Goal: Information Seeking & Learning: Learn about a topic

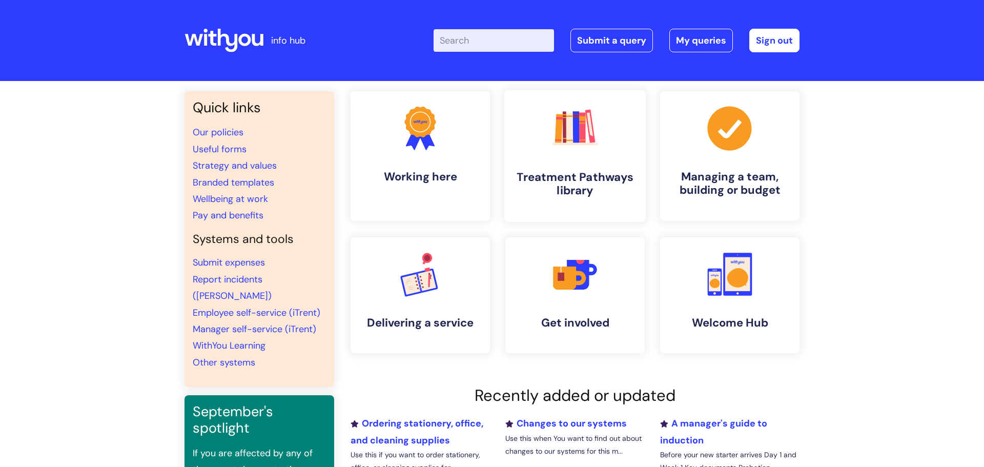
click at [554, 177] on h4 "Treatment Pathways library" at bounding box center [574, 184] width 125 height 28
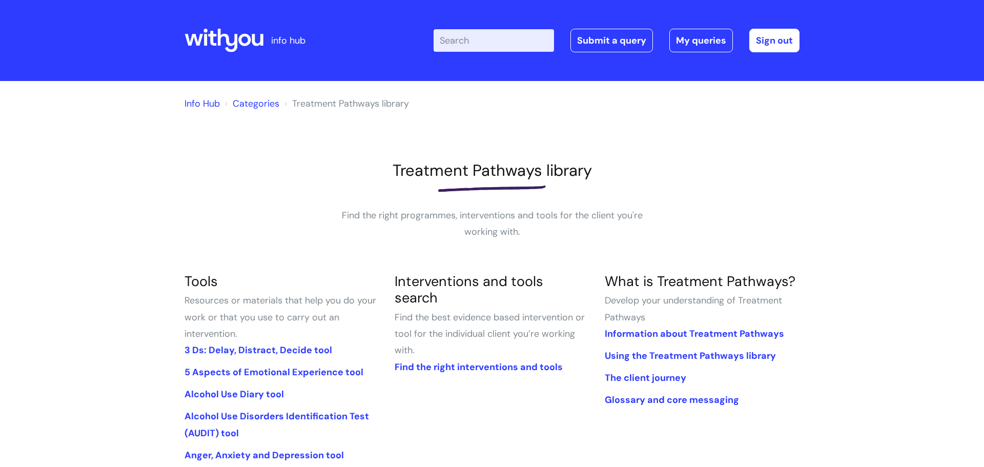
click at [449, 31] on input "Enter your search term here..." at bounding box center [493, 40] width 120 height 23
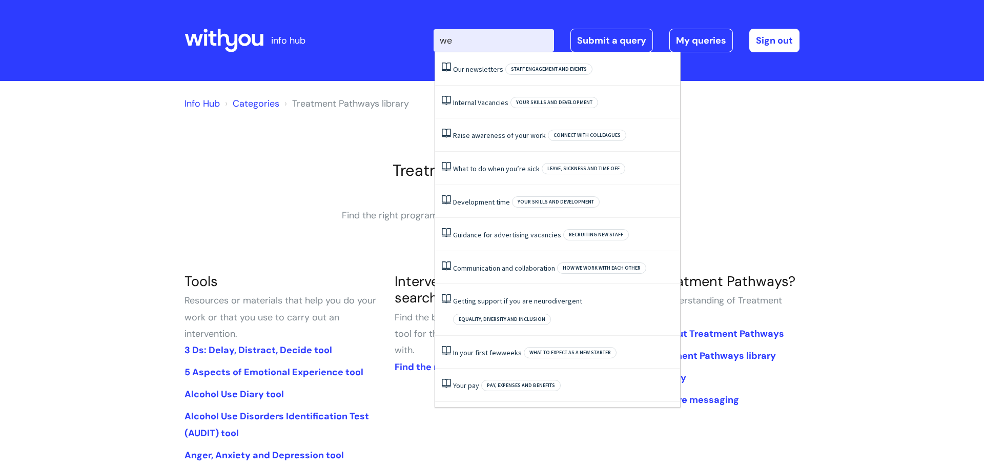
type input "w"
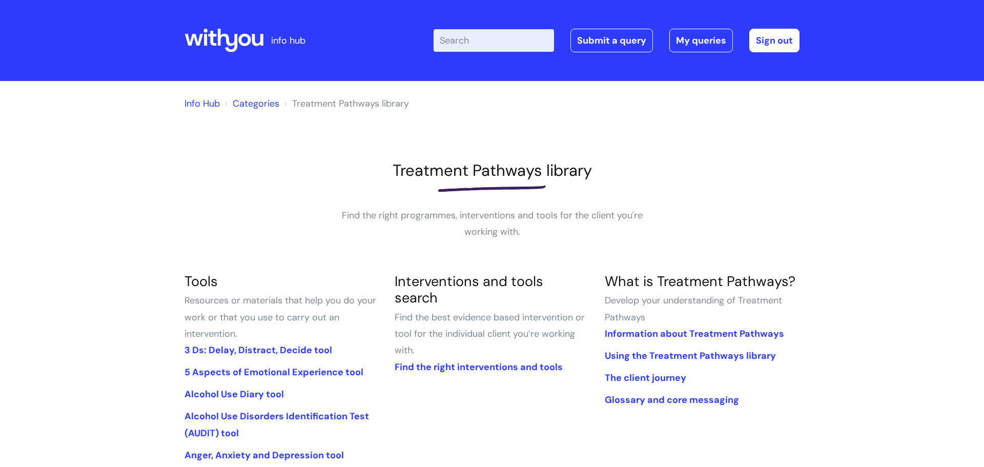
click at [376, 232] on p "Find the right programmes, interventions and tools for the client you're workin…" at bounding box center [491, 223] width 307 height 33
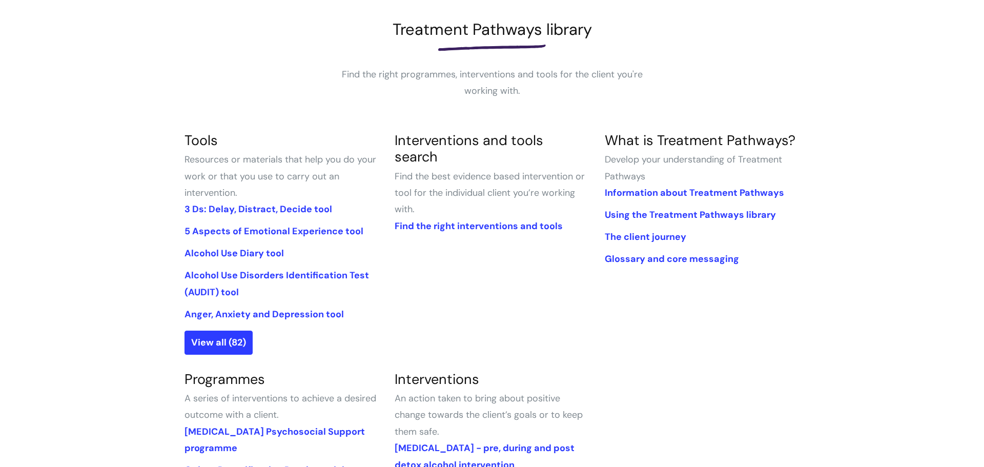
scroll to position [143, 0]
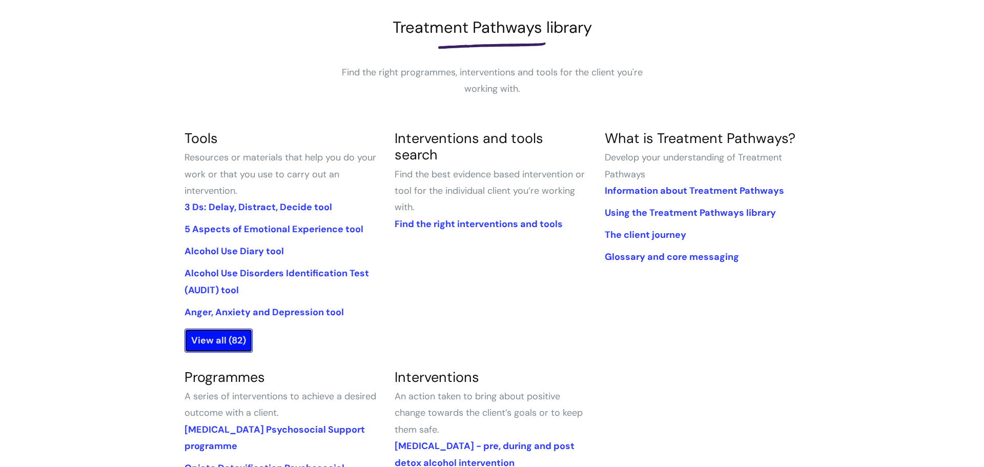
click at [239, 333] on link "View all (82)" at bounding box center [218, 340] width 68 height 24
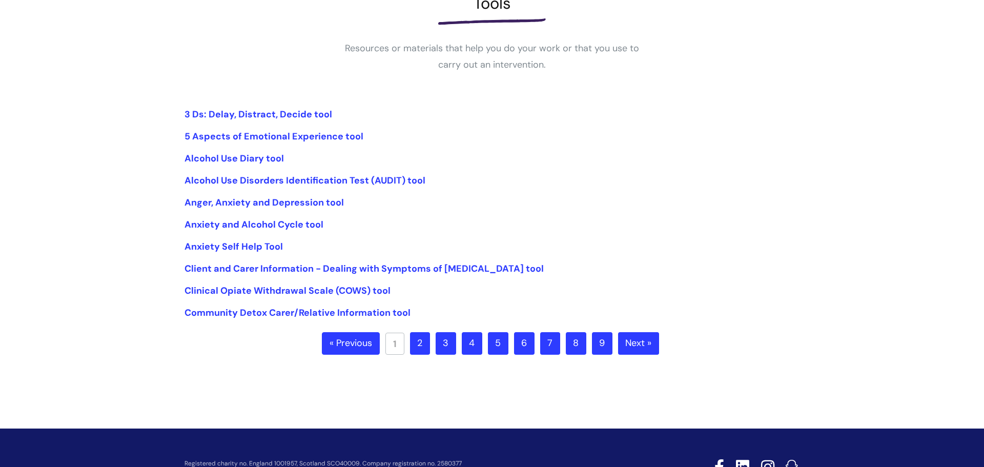
scroll to position [228, 0]
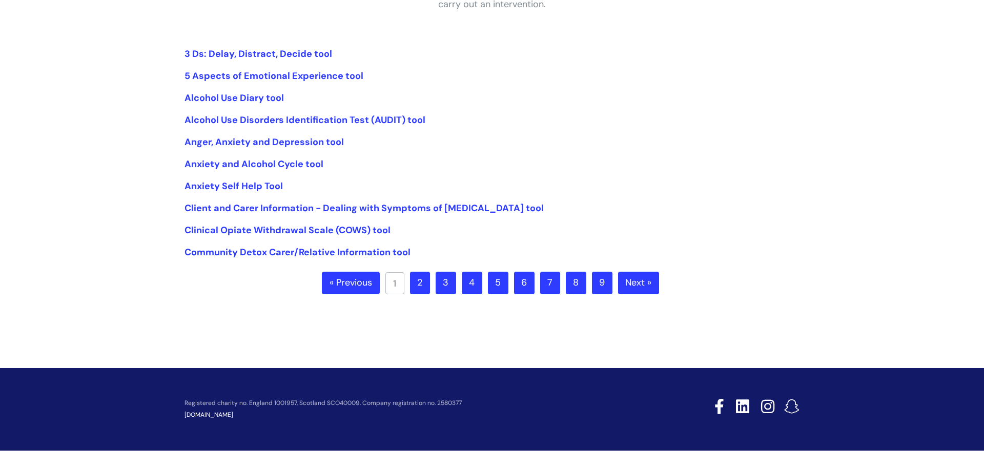
click at [595, 282] on link "9" at bounding box center [602, 283] width 20 height 23
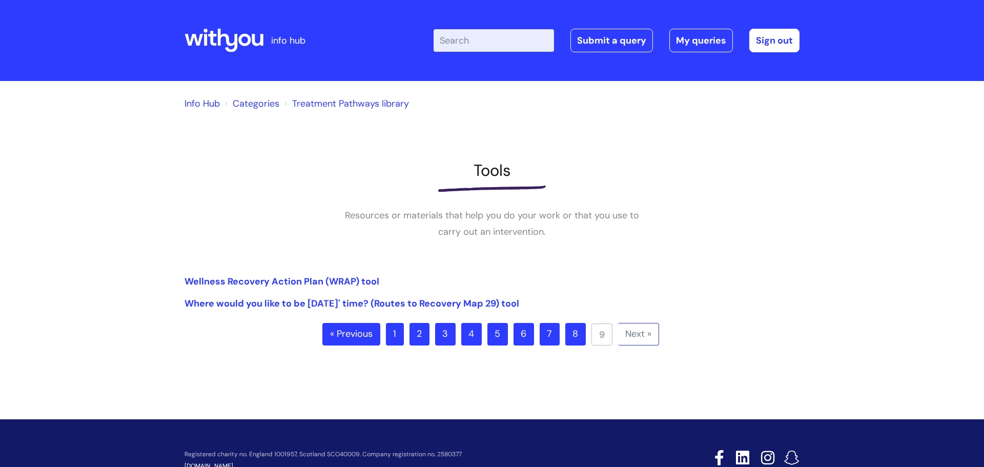
click at [571, 343] on link "8" at bounding box center [575, 334] width 20 height 23
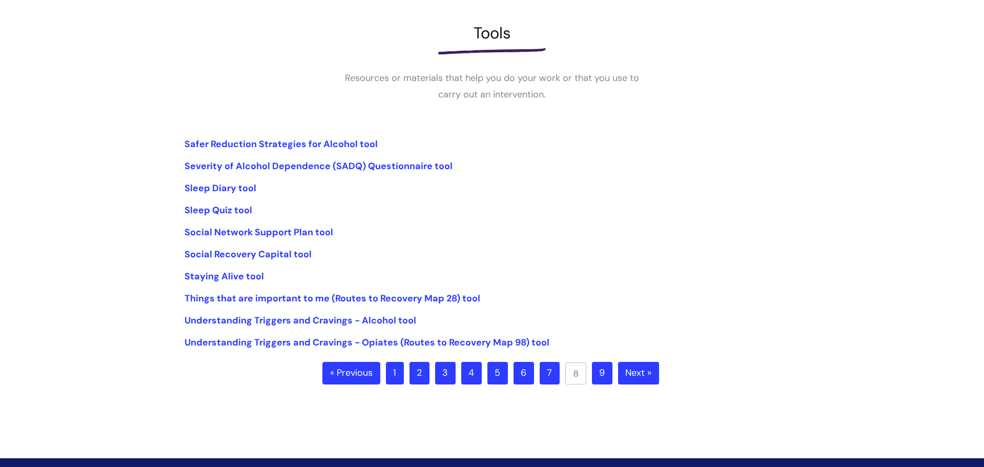
scroll to position [136, 0]
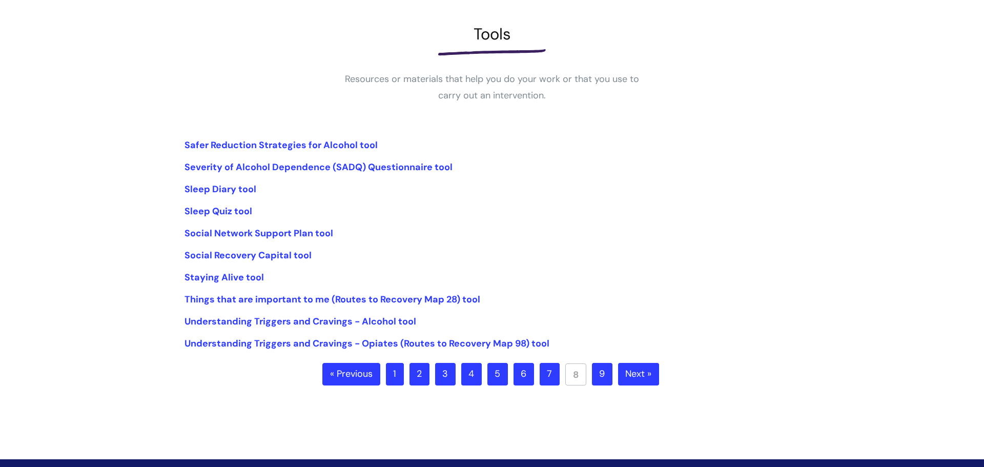
click at [557, 373] on link "7" at bounding box center [550, 374] width 20 height 23
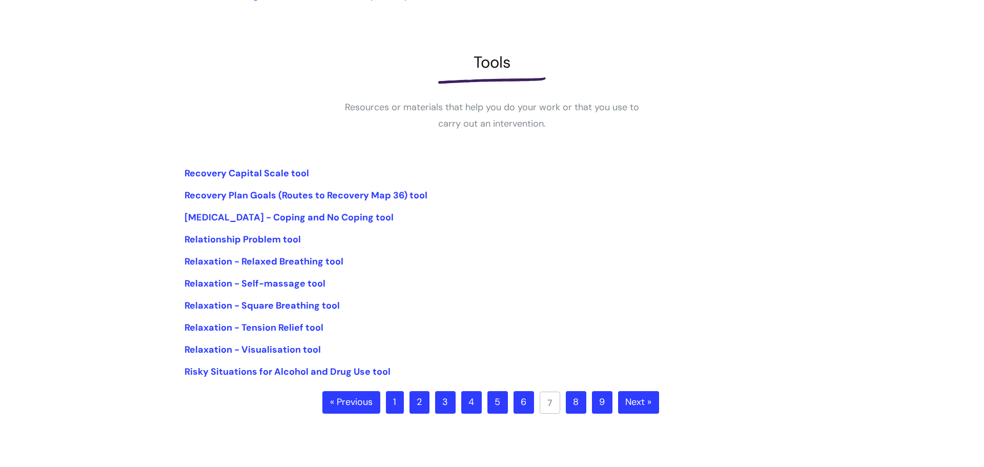
scroll to position [112, 0]
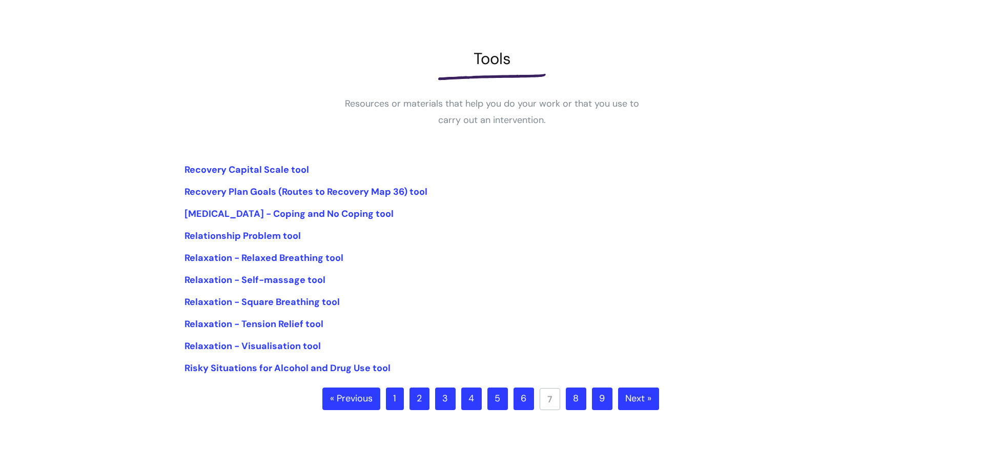
click at [525, 404] on link "6" at bounding box center [523, 398] width 20 height 23
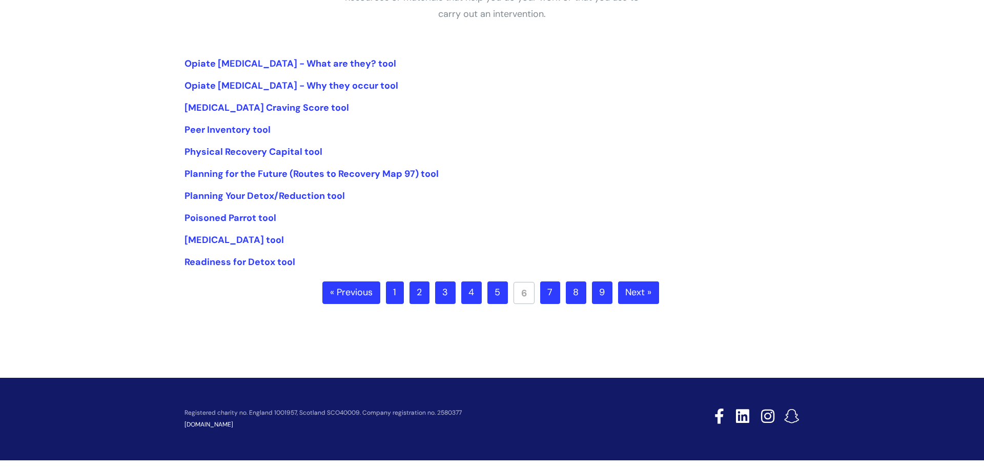
scroll to position [216, 0]
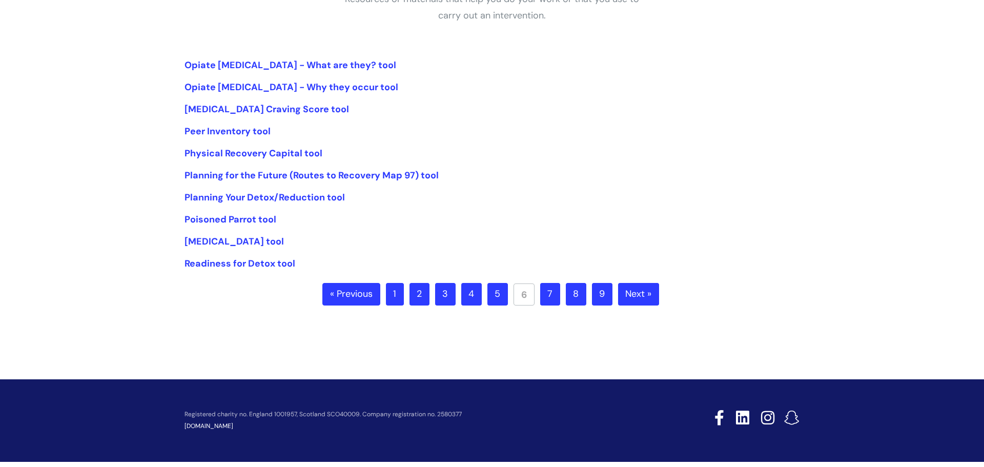
click at [498, 294] on link "5" at bounding box center [497, 294] width 20 height 23
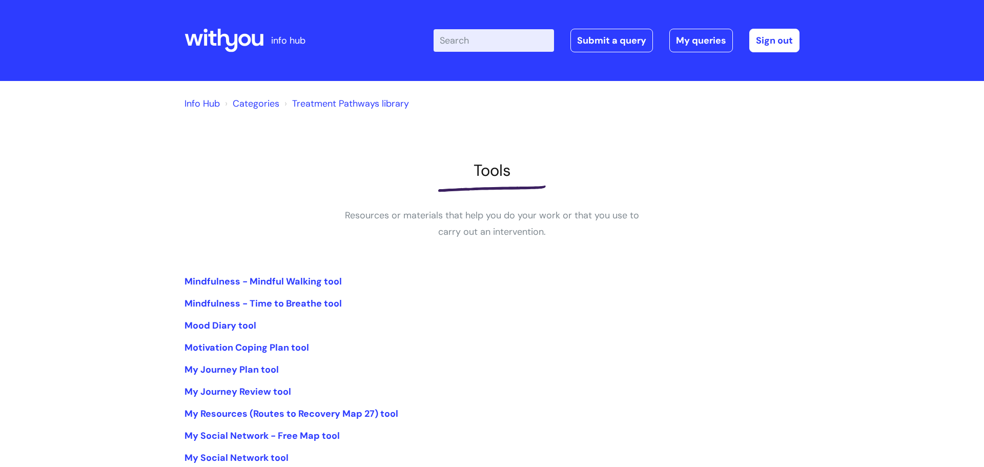
scroll to position [228, 0]
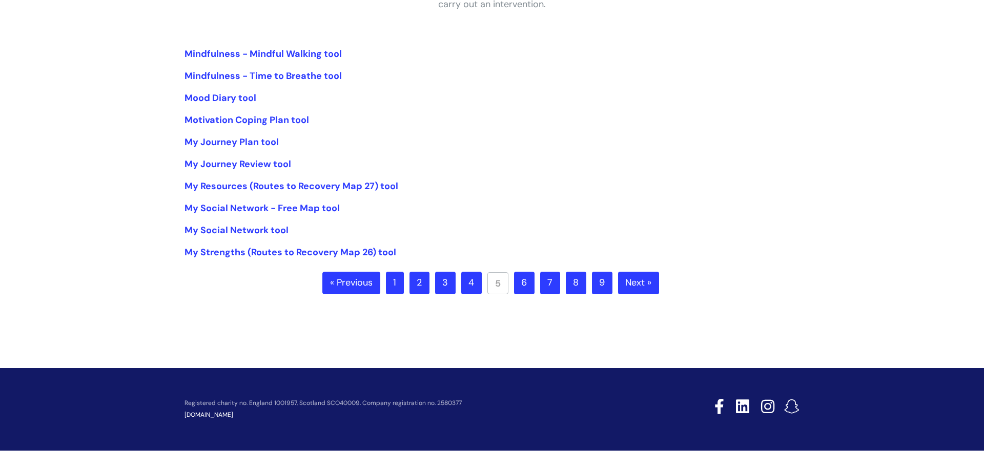
click at [437, 282] on link "3" at bounding box center [445, 283] width 20 height 23
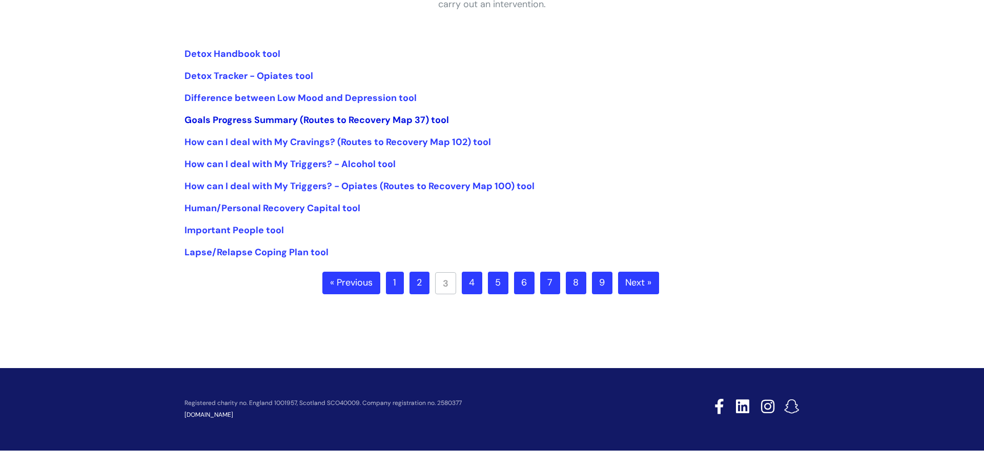
scroll to position [226, 0]
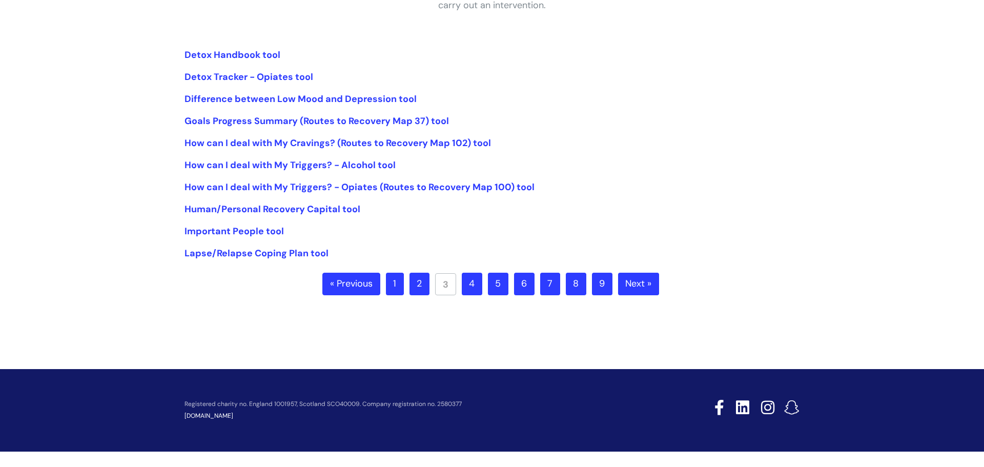
click at [400, 293] on link "1" at bounding box center [395, 284] width 18 height 23
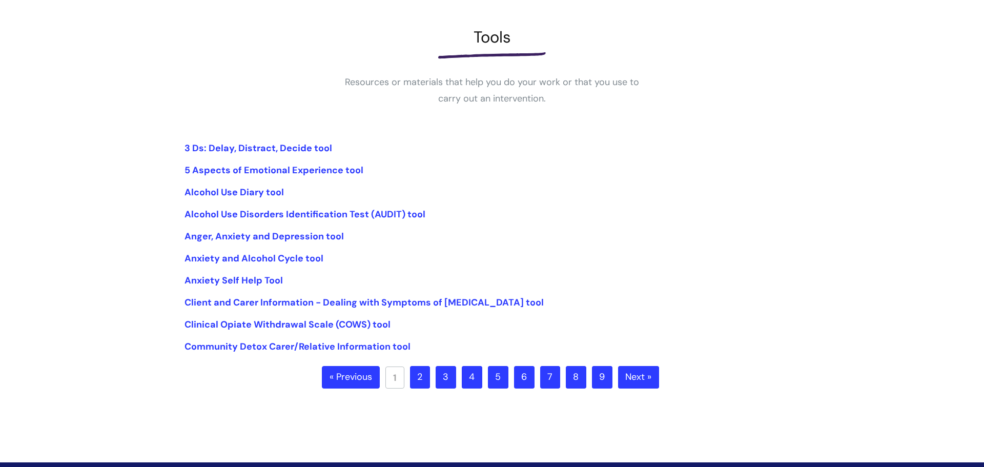
scroll to position [173, 0]
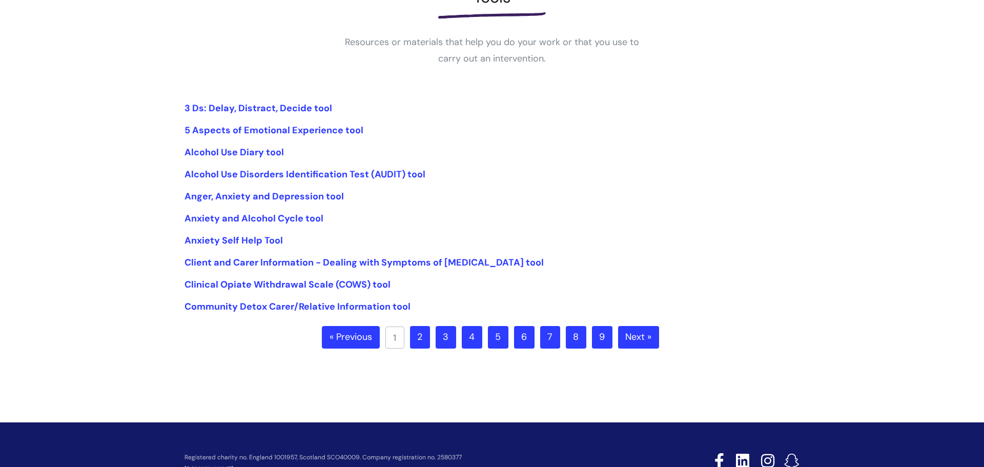
click at [425, 345] on link "2" at bounding box center [420, 337] width 20 height 23
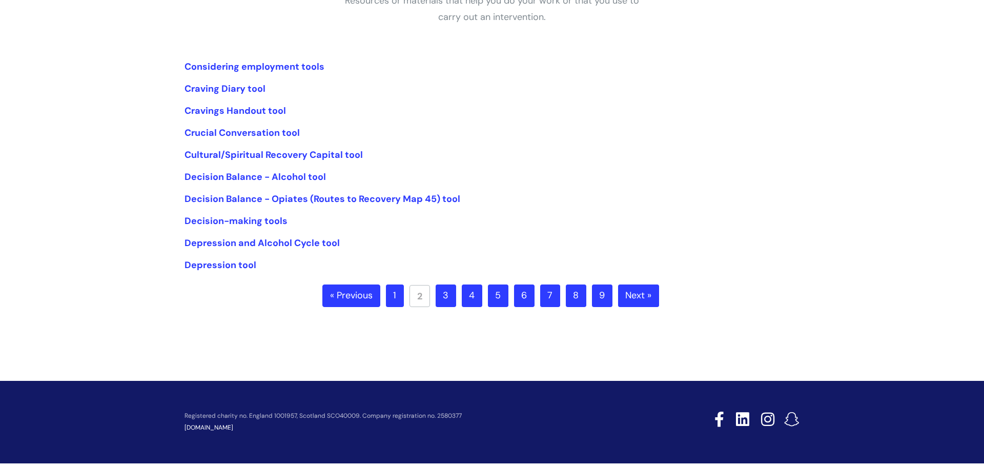
scroll to position [216, 0]
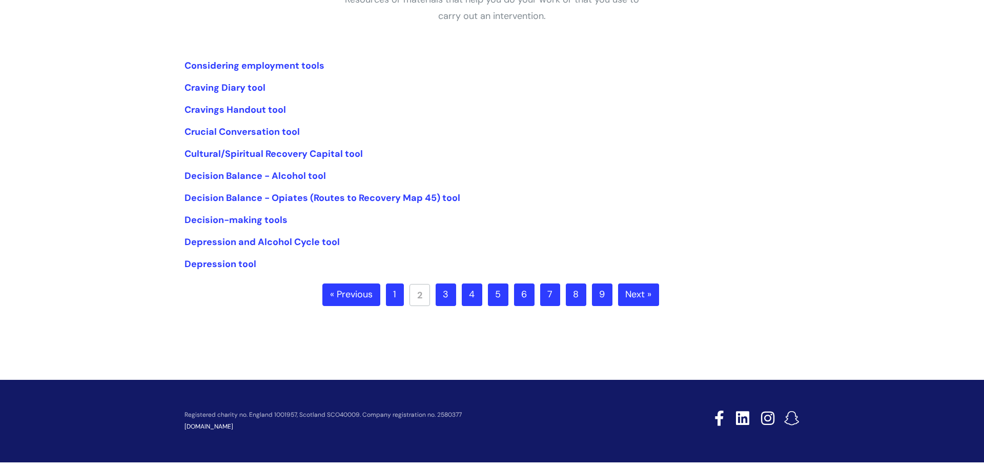
click at [366, 296] on link "« Previous" at bounding box center [351, 294] width 58 height 23
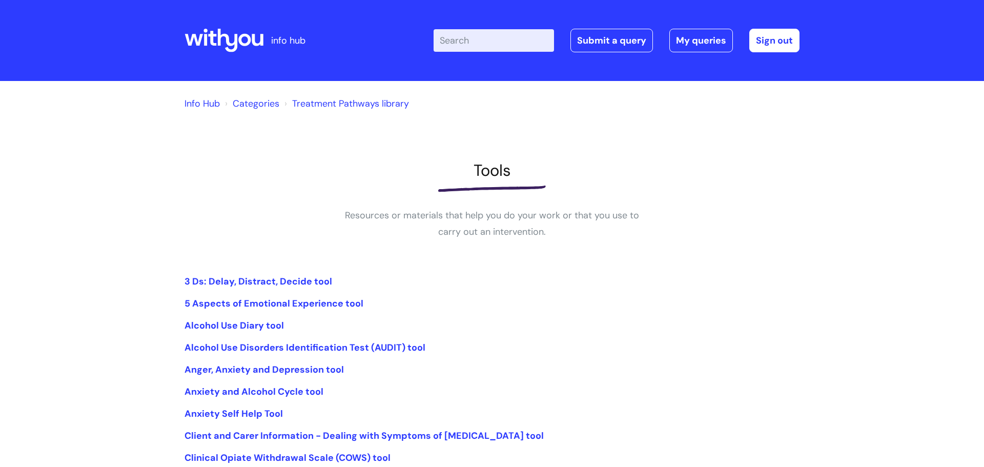
click at [329, 96] on li "Treatment Pathways library" at bounding box center [345, 103] width 127 height 16
click at [334, 97] on link "Treatment Pathways library" at bounding box center [350, 103] width 117 height 12
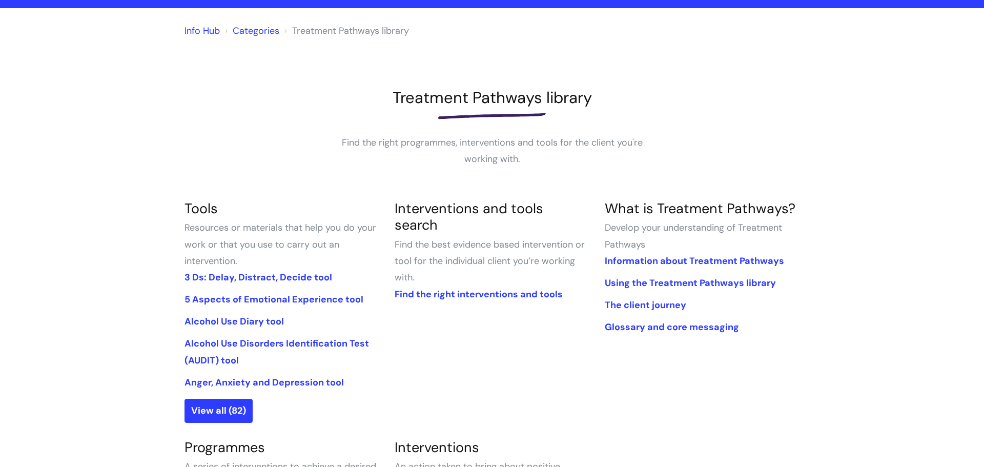
scroll to position [79, 0]
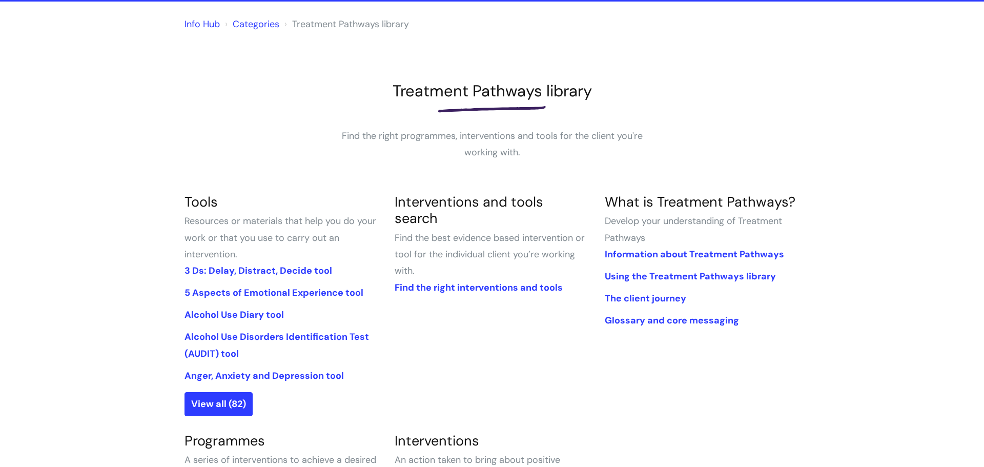
click at [267, 106] on div at bounding box center [491, 109] width 615 height 16
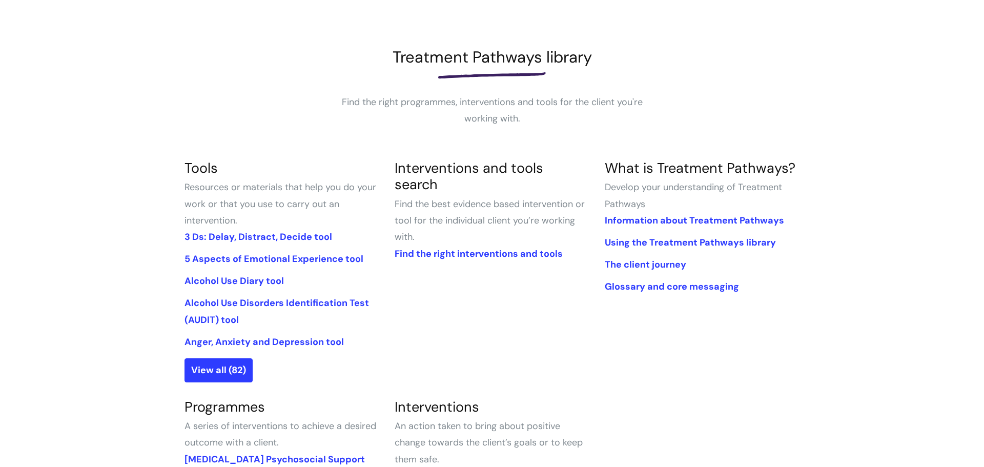
scroll to position [133, 0]
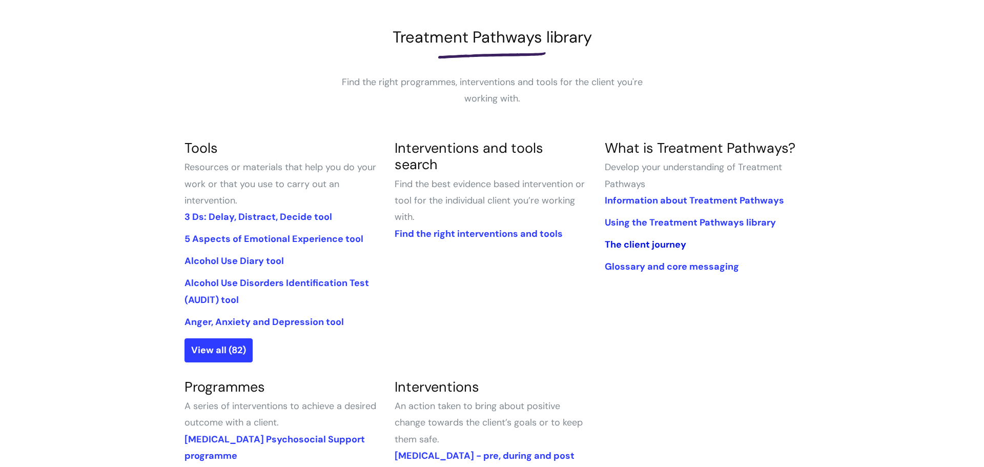
click at [631, 244] on link "The client journey" at bounding box center [645, 244] width 81 height 12
